Goal: Communication & Community: Answer question/provide support

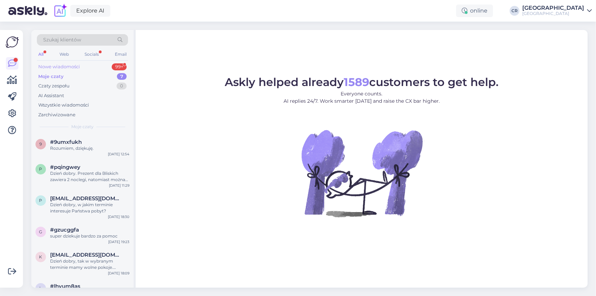
click at [61, 67] on div "Nowe wiadomości" at bounding box center [59, 66] width 42 height 7
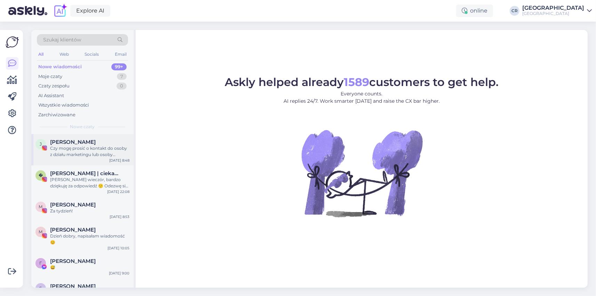
click at [83, 153] on div "Czy mogę prosić o kontakt do osoby z działu marketingu lub osoby zajmującej się…" at bounding box center [89, 151] width 79 height 13
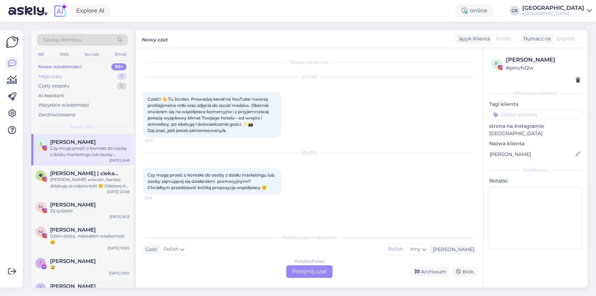
click at [47, 75] on div "Moje czaty" at bounding box center [50, 76] width 24 height 7
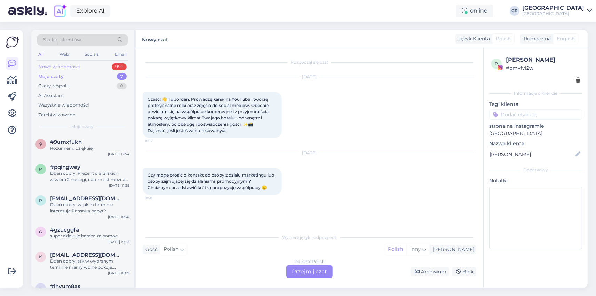
click at [54, 68] on div "Nowe wiadomości" at bounding box center [59, 66] width 42 height 7
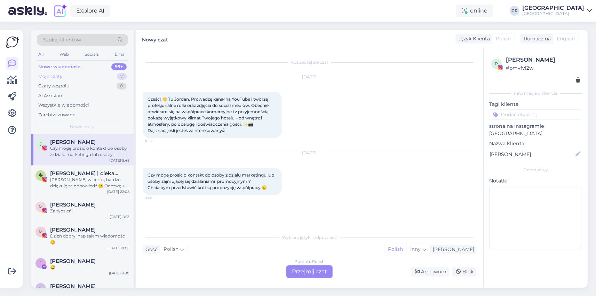
click at [49, 76] on div "Moje czaty" at bounding box center [50, 76] width 24 height 7
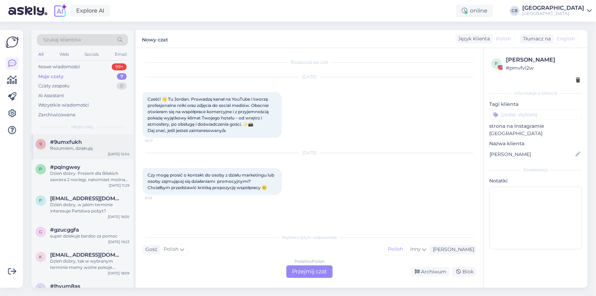
click at [65, 148] on div "Rozumiem, dziękuję." at bounding box center [89, 148] width 79 height 6
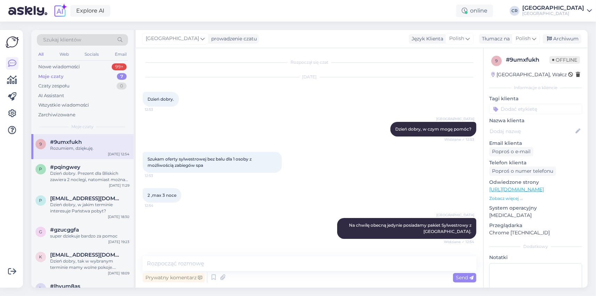
scroll to position [26, 0]
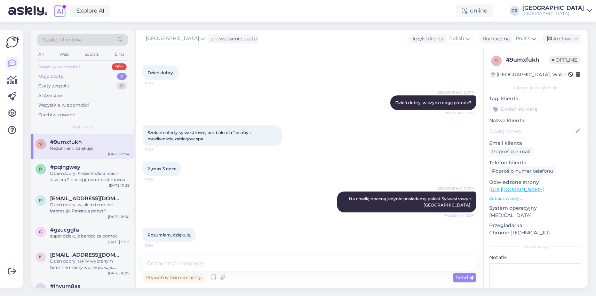
click at [68, 64] on div "Nowe wiadomości" at bounding box center [59, 66] width 42 height 7
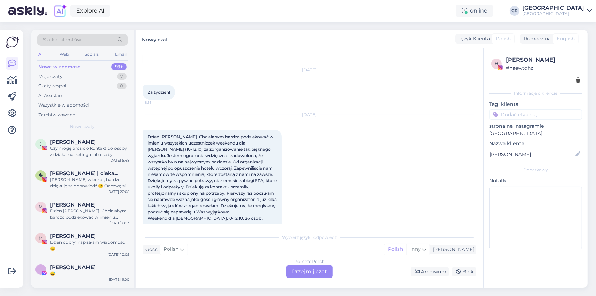
scroll to position [0, 0]
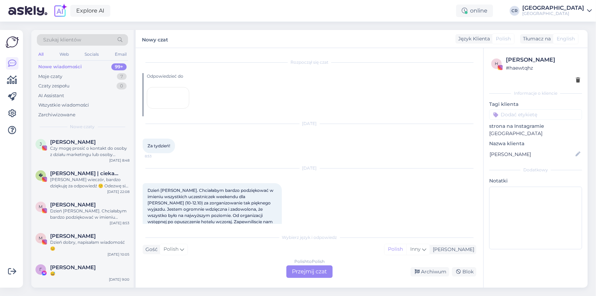
click at [167, 109] on div at bounding box center [168, 98] width 42 height 22
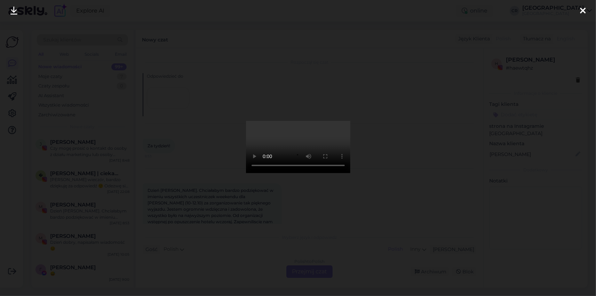
click at [583, 12] on icon at bounding box center [583, 11] width 6 height 9
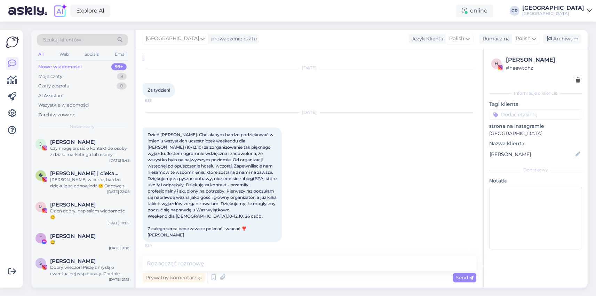
scroll to position [108, 0]
click at [54, 77] on div "Moje czaty" at bounding box center [50, 76] width 24 height 7
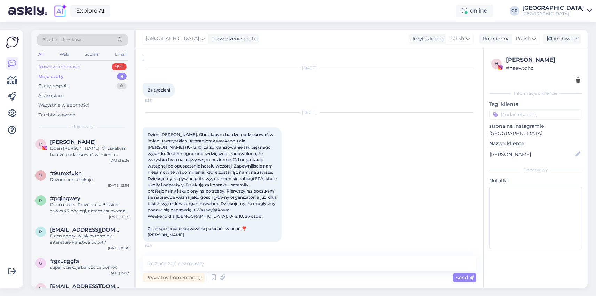
click at [55, 67] on div "Nowe wiadomości" at bounding box center [59, 66] width 42 height 7
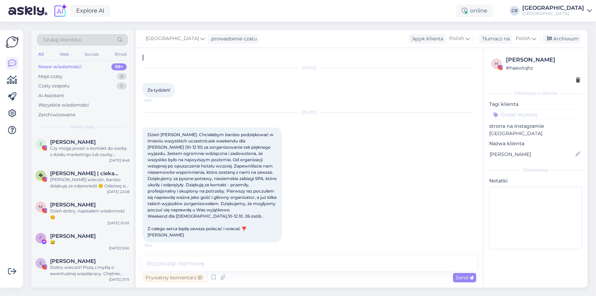
scroll to position [263, 0]
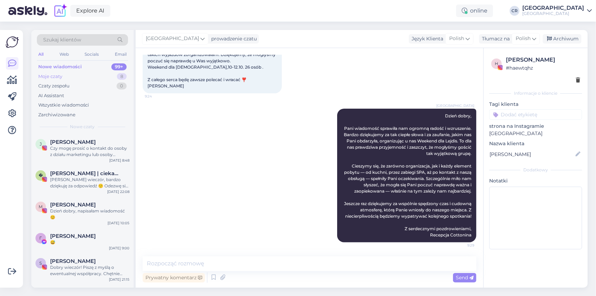
click at [48, 74] on div "Moje czaty" at bounding box center [50, 76] width 24 height 7
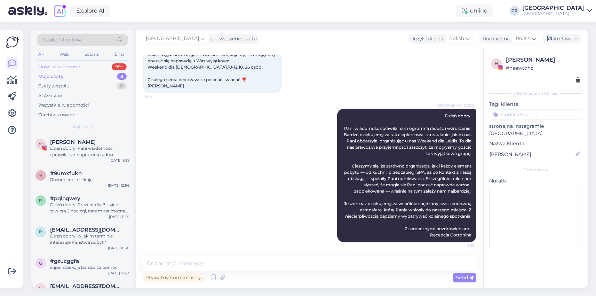
click at [55, 67] on div "Nowe wiadomości" at bounding box center [59, 66] width 42 height 7
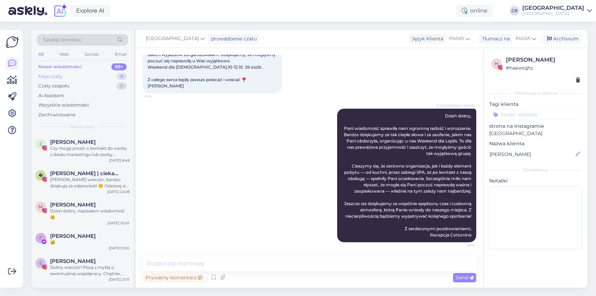
click at [54, 78] on div "Moje czaty" at bounding box center [50, 76] width 24 height 7
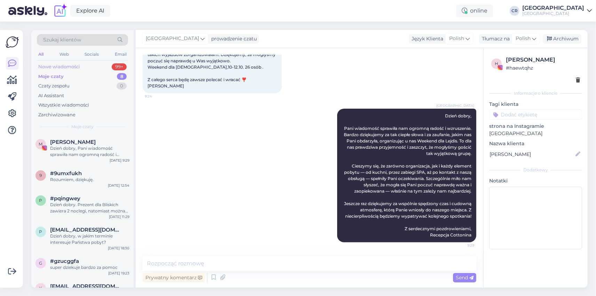
click at [55, 66] on div "Nowe wiadomości" at bounding box center [59, 66] width 42 height 7
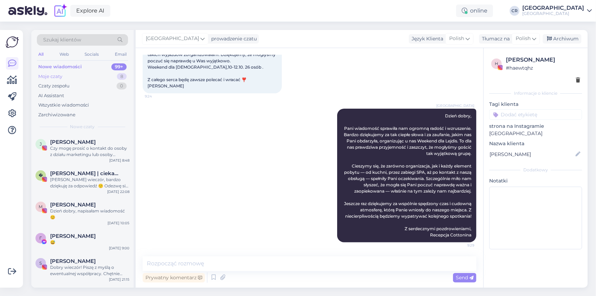
click at [58, 74] on div "Moje czaty" at bounding box center [50, 76] width 24 height 7
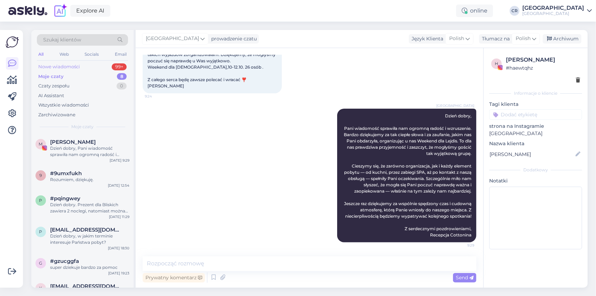
click at [51, 67] on div "Nowe wiadomości" at bounding box center [59, 66] width 42 height 7
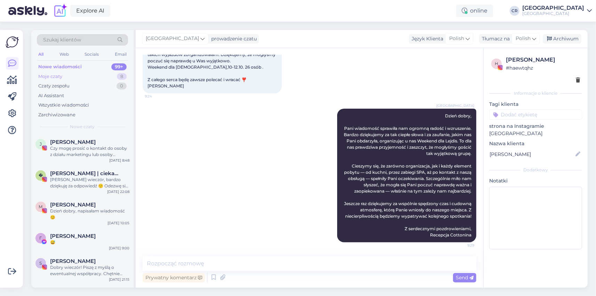
click at [49, 75] on div "Moje czaty" at bounding box center [50, 76] width 24 height 7
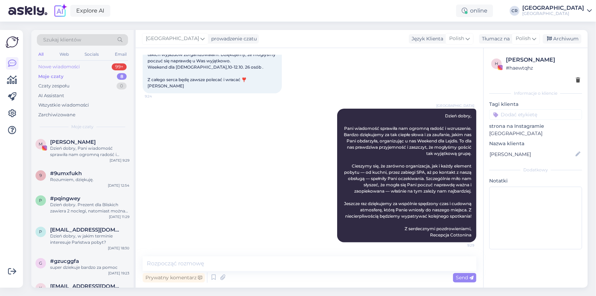
click at [51, 67] on div "Nowe wiadomości" at bounding box center [59, 66] width 42 height 7
